Goal: Task Accomplishment & Management: Manage account settings

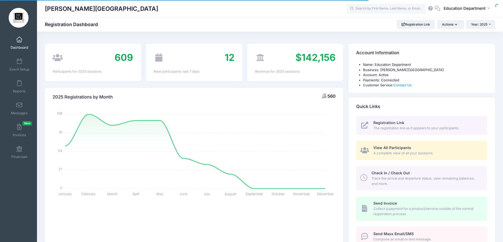
select select
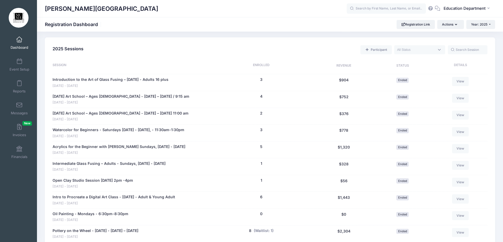
scroll to position [211, 0]
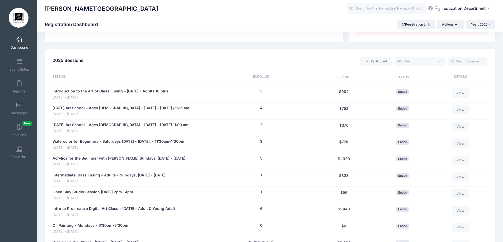
click at [413, 57] on span at bounding box center [419, 61] width 51 height 9
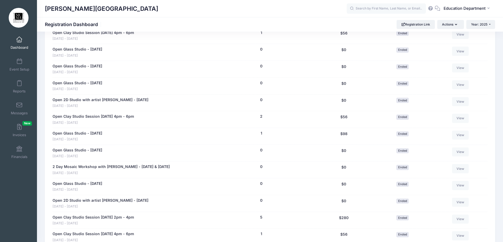
scroll to position [2302, 0]
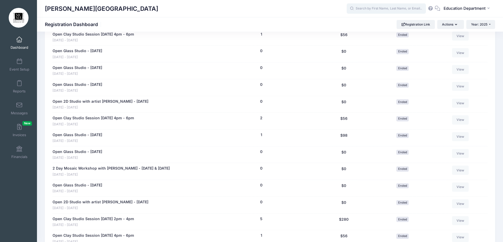
click at [371, 9] on input "text" at bounding box center [385, 8] width 79 height 11
click at [370, 24] on p "Jeffl yne Potter" at bounding box center [395, 23] width 87 height 6
type input "Jefflyne Potter (Pottery on the Wheel - Thursday Afternoon - August 21 - Septem…"
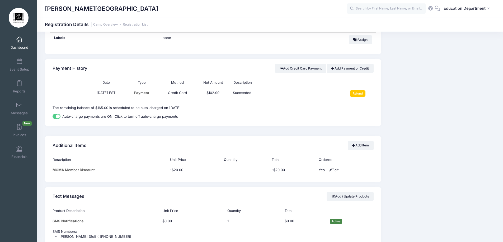
scroll to position [264, 0]
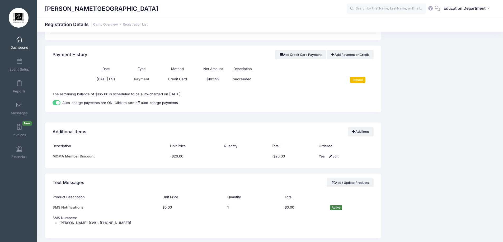
click at [360, 79] on input "Refund" at bounding box center [358, 80] width 16 height 6
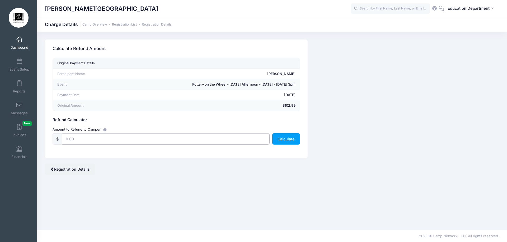
click at [195, 140] on input "text" at bounding box center [165, 138] width 207 height 11
type input "102.99"
click at [278, 138] on button "Calculate" at bounding box center [286, 138] width 28 height 11
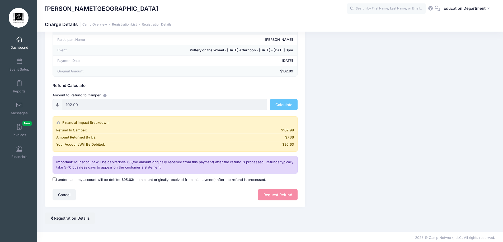
scroll to position [36, 0]
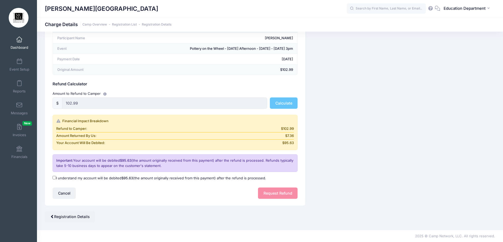
click at [54, 179] on input "I understand my account will be debited $95.63 (the amount originally received …" at bounding box center [54, 177] width 3 height 3
checkbox input "true"
click at [266, 193] on button "Request Refund" at bounding box center [278, 193] width 40 height 11
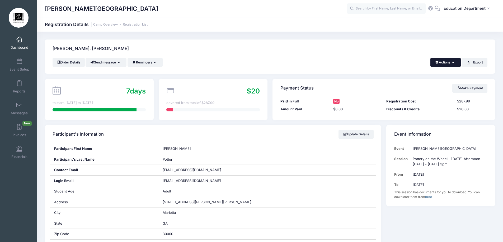
click at [453, 63] on icon "button" at bounding box center [454, 63] width 4 height 0
click at [412, 113] on link "Delete" at bounding box center [427, 111] width 61 height 10
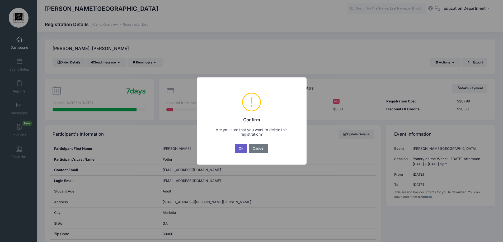
click at [243, 149] on button "Ok" at bounding box center [241, 148] width 12 height 9
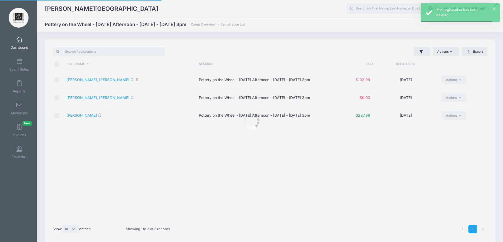
select select "10"
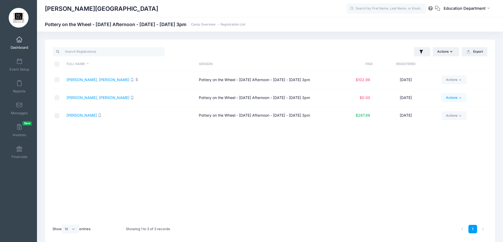
click at [449, 98] on link "Actions" at bounding box center [453, 97] width 25 height 9
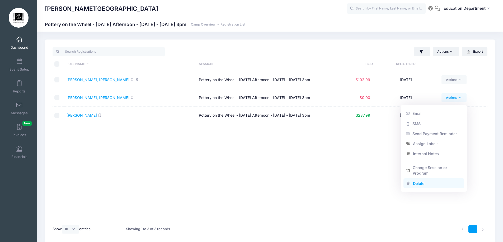
click at [417, 186] on link "Delete" at bounding box center [433, 184] width 61 height 10
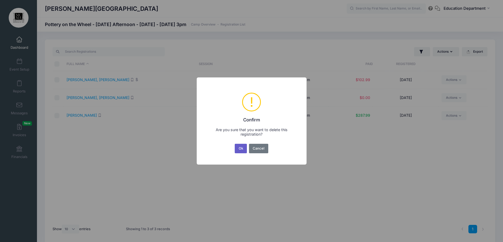
click at [241, 146] on button "Ok" at bounding box center [241, 148] width 12 height 9
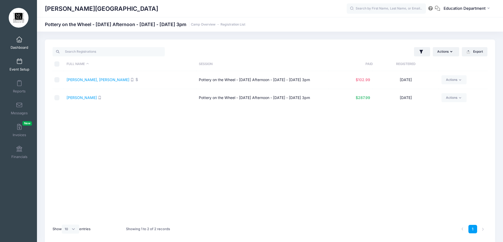
click at [19, 60] on span at bounding box center [19, 62] width 0 height 6
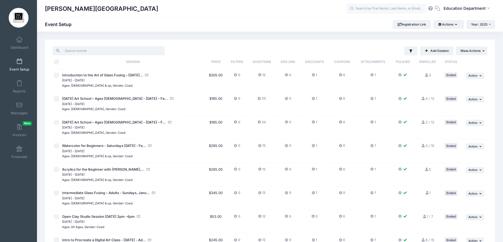
click at [117, 54] on input "search" at bounding box center [109, 50] width 112 height 9
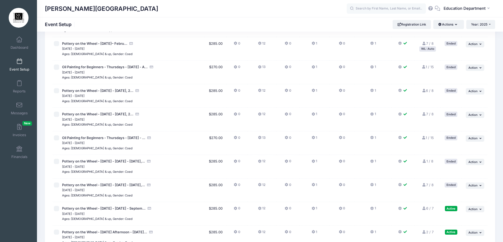
scroll to position [158, 0]
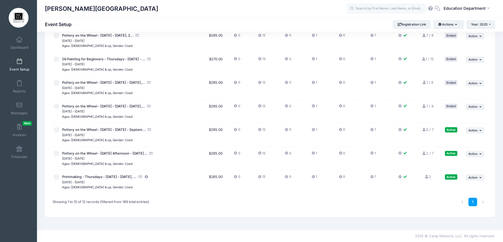
type input "[DATE]"
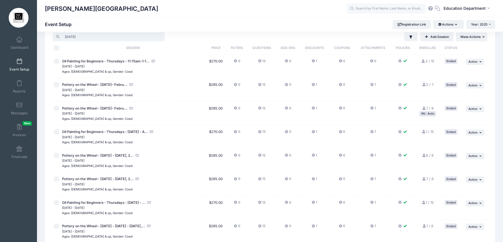
scroll to position [0, 0]
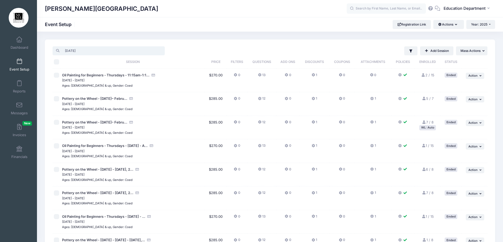
click at [158, 51] on input "[DATE]" at bounding box center [109, 50] width 112 height 9
click at [160, 51] on input "[DATE]" at bounding box center [109, 50] width 112 height 9
click at [142, 52] on input "[DATE]" at bounding box center [109, 50] width 112 height 9
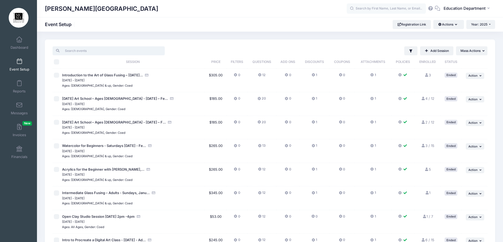
click at [141, 52] on input "search" at bounding box center [109, 50] width 112 height 9
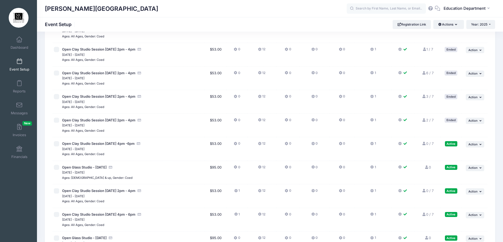
scroll to position [1530, 0]
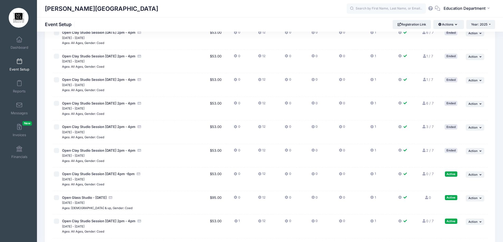
type input "open"
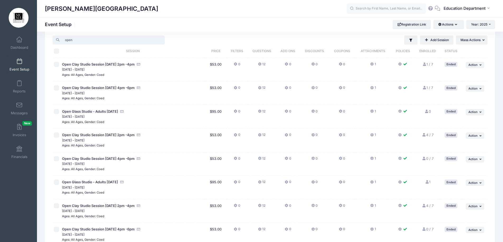
scroll to position [0, 0]
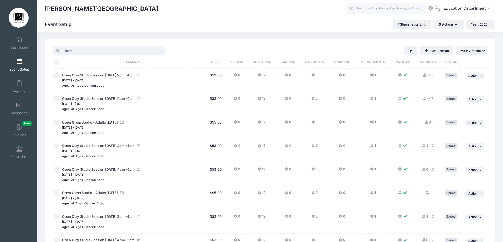
click at [160, 52] on input "open" at bounding box center [109, 50] width 112 height 9
click at [160, 50] on input "open" at bounding box center [109, 50] width 112 height 9
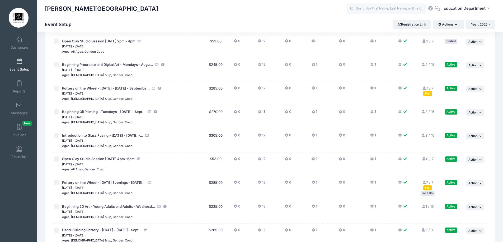
scroll to position [3706, 0]
